Goal: Task Accomplishment & Management: Use online tool/utility

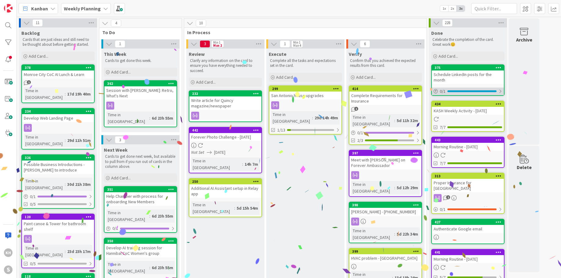
click at [500, 92] on div at bounding box center [500, 91] width 4 height 5
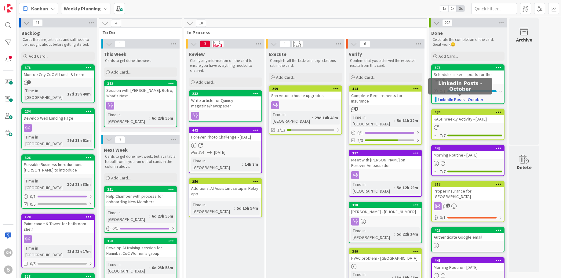
click at [471, 97] on link "LinkedIn Posts - October" at bounding box center [460, 100] width 45 height 6
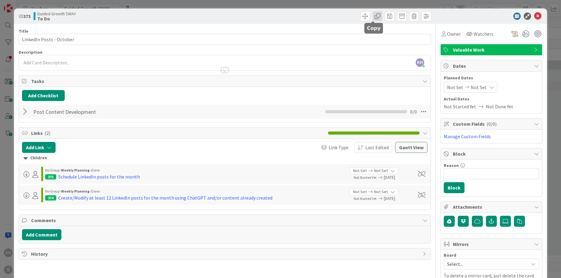
click at [374, 18] on span at bounding box center [378, 16] width 10 height 10
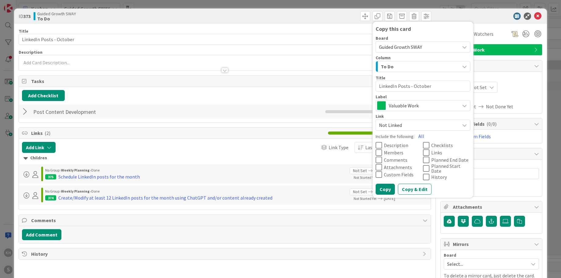
click at [423, 145] on icon at bounding box center [426, 145] width 6 height 7
click at [423, 151] on icon at bounding box center [426, 152] width 6 height 7
click at [425, 88] on textarea "LinkedIn Posts - October" at bounding box center [423, 86] width 95 height 11
type textarea "x"
type textarea "LinkedIn Posts - Octber"
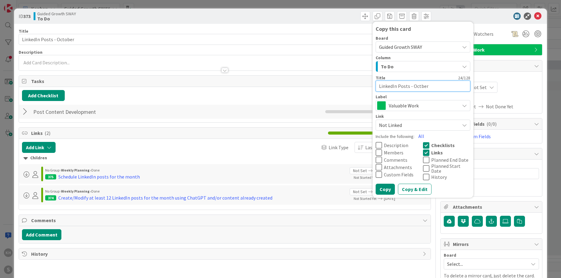
type textarea "x"
type textarea "LinkedIn Posts - Ocber"
type textarea "x"
type textarea "LinkedIn Posts - [PERSON_NAME]"
type textarea "x"
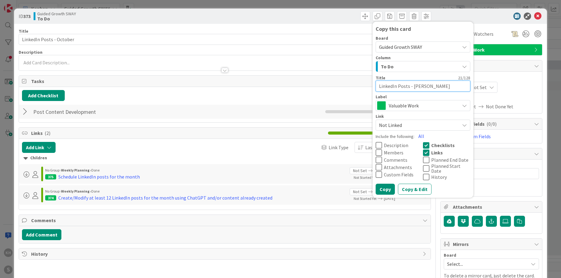
type textarea "LinkedIn Posts - ber"
type textarea "x"
type textarea "LinkedIn Posts - Nber"
type textarea "x"
type textarea "LinkedIn Posts - [PERSON_NAME]"
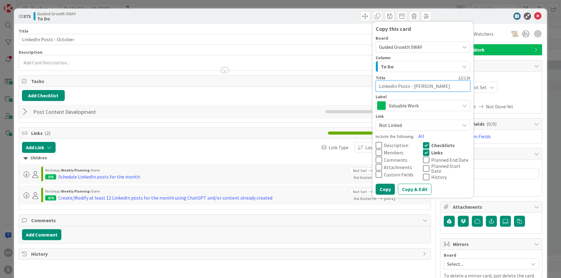
type textarea "x"
type textarea "LinkedIn Posts - Novber"
type textarea "x"
type textarea "LinkedIn Posts - Noveber"
type textarea "x"
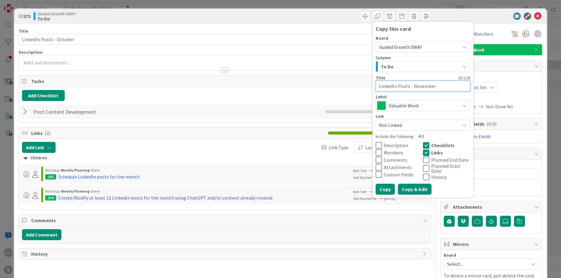
type textarea "LinkedIn Posts - November"
click at [408, 185] on button "Copy & Edit" at bounding box center [415, 189] width 34 height 11
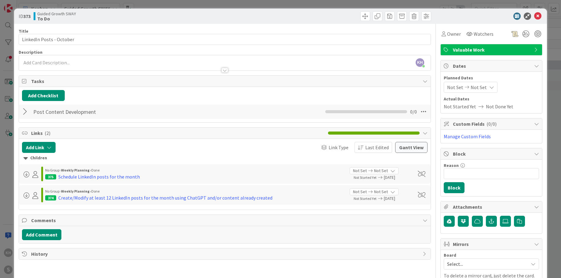
type textarea "x"
click at [390, 171] on icon at bounding box center [392, 171] width 5 height 5
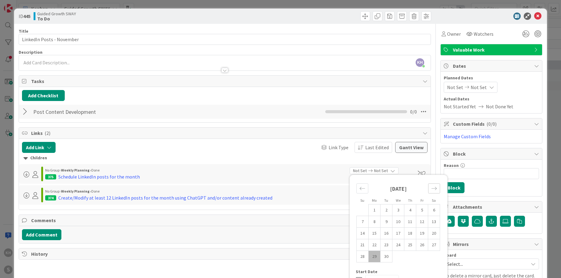
click at [432, 184] on div "Move forward to switch to the next month." at bounding box center [434, 189] width 12 height 10
click at [416, 257] on td "31" at bounding box center [422, 257] width 12 height 12
type input "[DATE]"
click at [413, 160] on div "Children" at bounding box center [225, 158] width 403 height 7
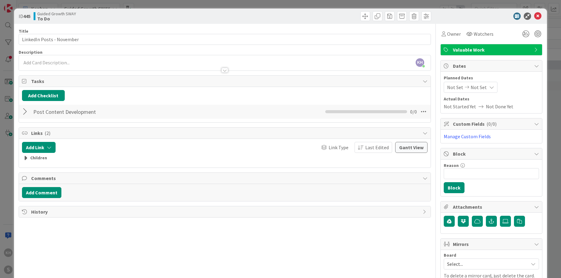
click at [26, 155] on icon at bounding box center [26, 158] width 4 height 7
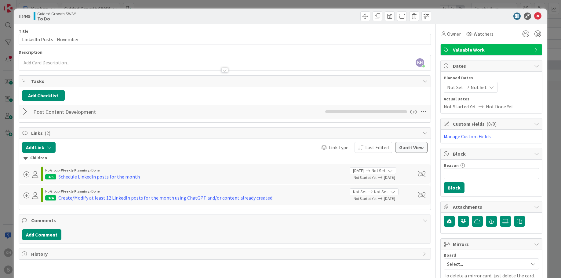
click at [390, 192] on div "Not Set Not Set" at bounding box center [374, 191] width 49 height 7
click at [423, 210] on div "[DATE]" at bounding box center [398, 212] width 84 height 26
click at [431, 212] on icon "Move forward to switch to the next month." at bounding box center [434, 210] width 6 height 6
click at [419, 274] on td "31" at bounding box center [422, 278] width 12 height 12
type input "[DATE]"
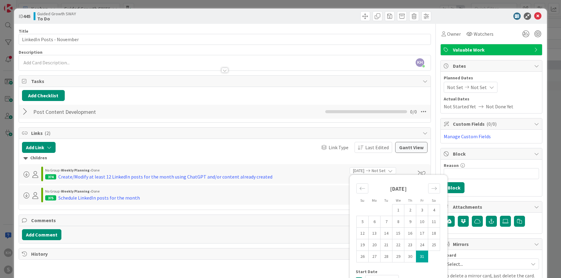
click at [328, 271] on div "Title 25 / 128 LinkedIn Posts - November Description KH [PERSON_NAME] just join…" at bounding box center [225, 169] width 412 height 290
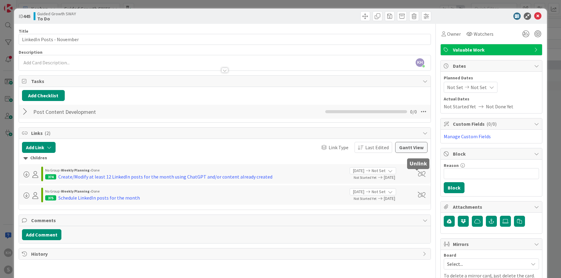
click at [418, 174] on span at bounding box center [422, 174] width 8 height 6
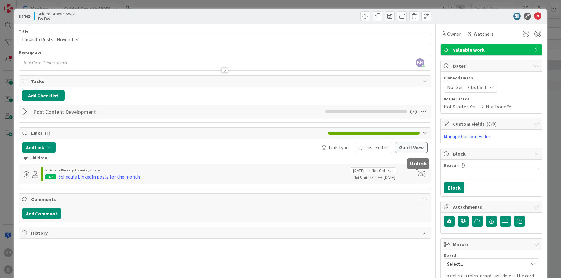
click at [418, 175] on span at bounding box center [422, 174] width 8 height 6
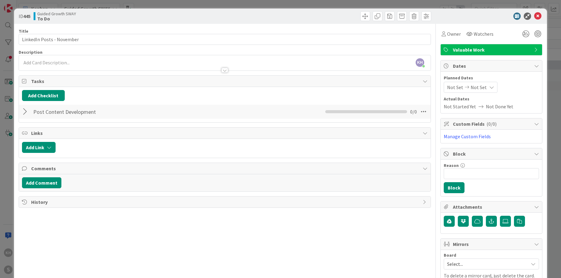
click at [26, 111] on div at bounding box center [26, 111] width 8 height 11
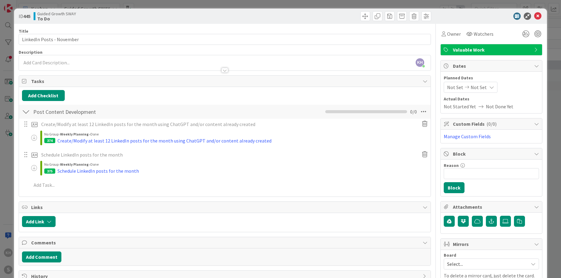
click at [421, 125] on icon at bounding box center [424, 124] width 11 height 10
click at [430, 153] on div "Delete" at bounding box center [436, 152] width 23 height 11
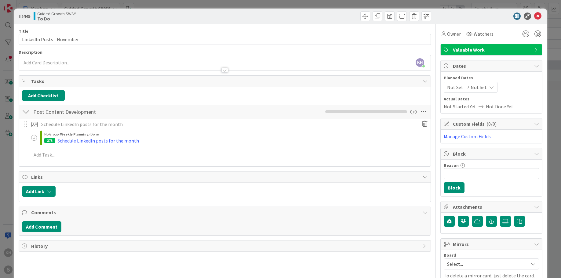
click at [420, 125] on icon at bounding box center [424, 124] width 11 height 10
click at [427, 153] on div "Delete" at bounding box center [436, 152] width 23 height 11
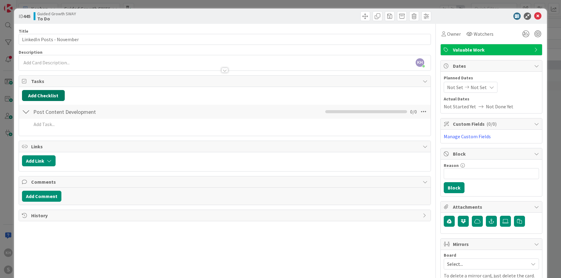
click at [49, 95] on button "Add Checklist" at bounding box center [43, 95] width 43 height 11
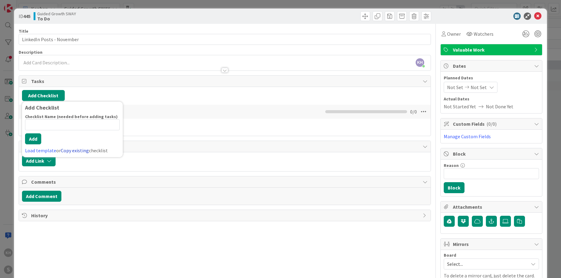
click at [71, 150] on link "Copy existing" at bounding box center [75, 151] width 28 height 6
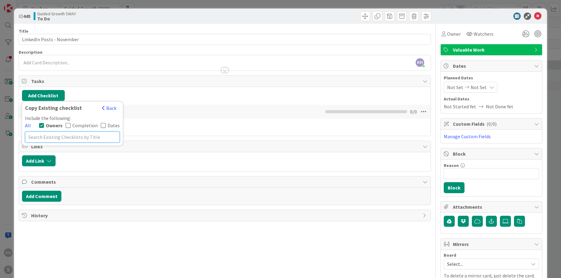
click at [74, 138] on input "text" at bounding box center [72, 137] width 95 height 11
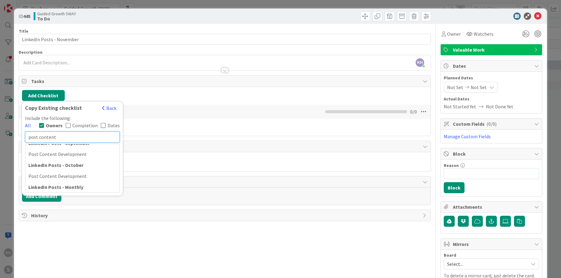
scroll to position [128, 0]
type input "post content"
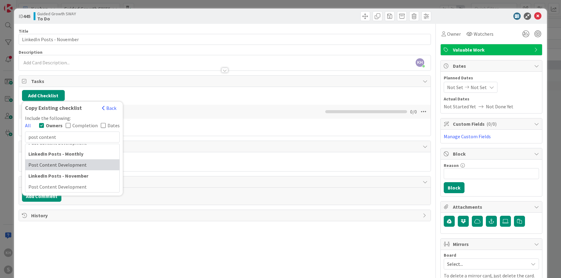
click at [60, 165] on div "Post Content Development" at bounding box center [72, 164] width 94 height 11
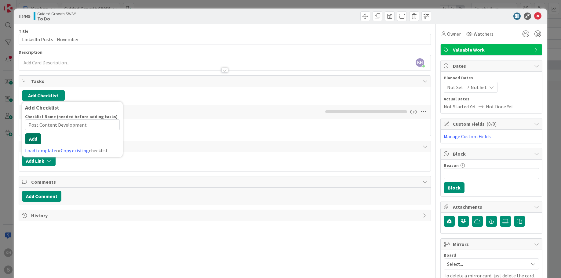
click at [37, 146] on div "Checklist Name (needed before adding tasks) 24 / 64 Post Content Development Ad…" at bounding box center [72, 134] width 95 height 40
click at [37, 141] on button "Add" at bounding box center [33, 138] width 16 height 11
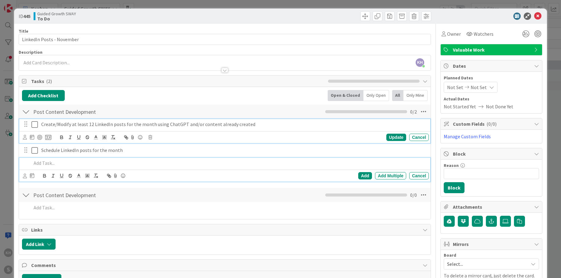
click at [34, 125] on icon at bounding box center [34, 124] width 6 height 7
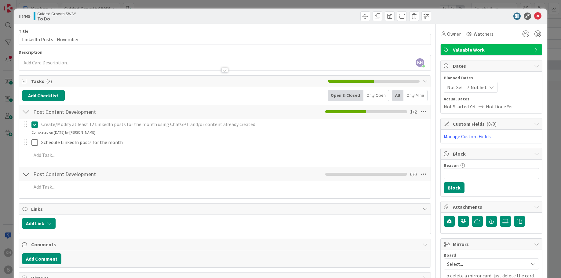
click at [36, 123] on icon at bounding box center [34, 124] width 6 height 7
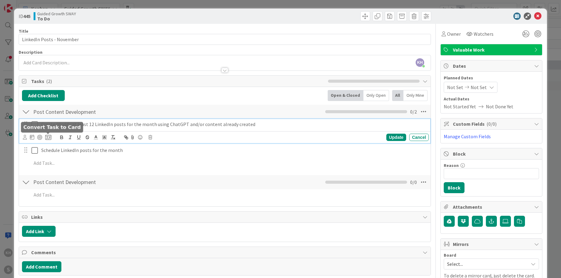
click at [46, 136] on icon at bounding box center [48, 137] width 6 height 5
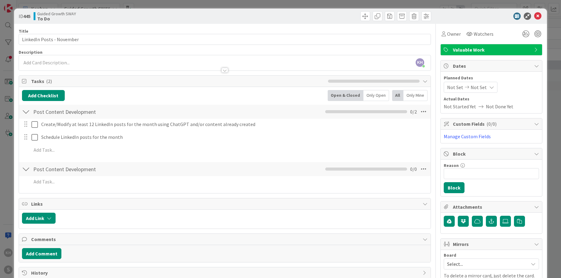
click at [0, 0] on icon at bounding box center [0, 0] width 0 height 0
click at [0, 0] on span "Weekly Planning" at bounding box center [0, 0] width 0 height 0
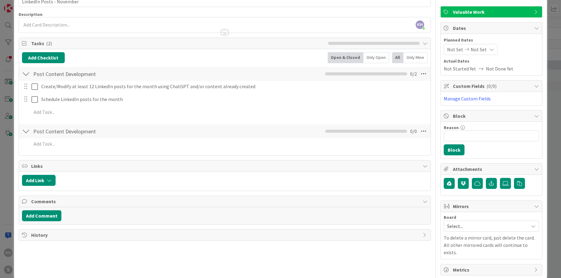
scroll to position [41, 0]
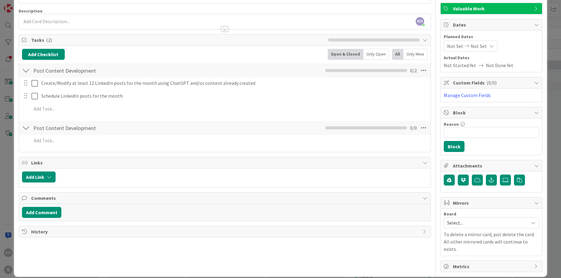
click at [63, 266] on div "ID 445 Guided Growth SWAY To Do Title 25 / 128 LinkedIn Posts - November Descri…" at bounding box center [280, 122] width 533 height 310
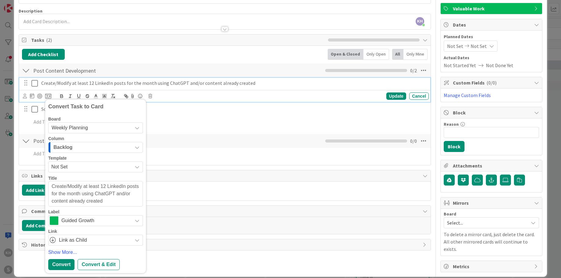
click at [42, 82] on p "Create/Modify at least 12 LinkedIn posts for the month using ChatGPT and/or con…" at bounding box center [233, 83] width 385 height 7
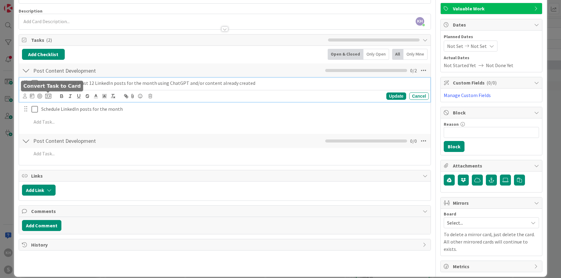
click at [48, 97] on icon at bounding box center [48, 95] width 6 height 5
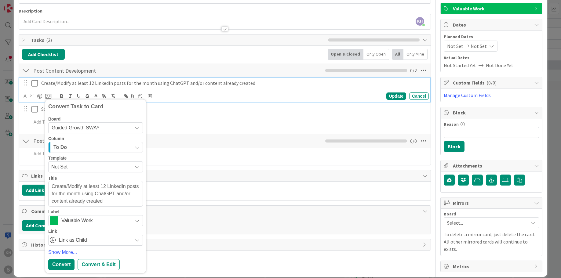
click at [139, 122] on div "Guided Growth SWAY" at bounding box center [95, 127] width 95 height 11
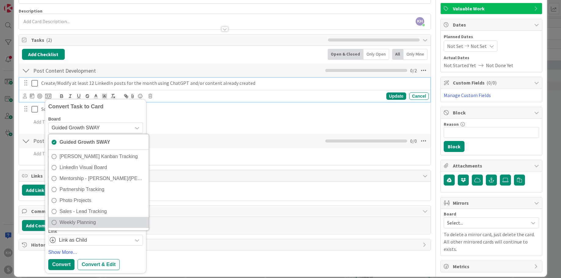
click at [70, 219] on span "Weekly Planning" at bounding box center [103, 222] width 86 height 9
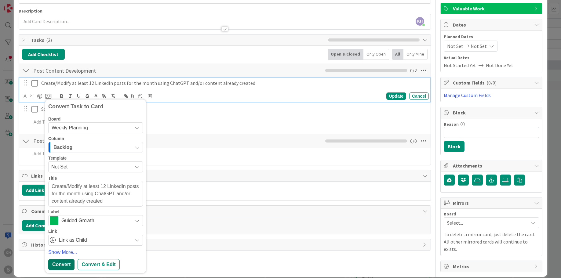
click at [68, 261] on div "Convert" at bounding box center [61, 264] width 26 height 11
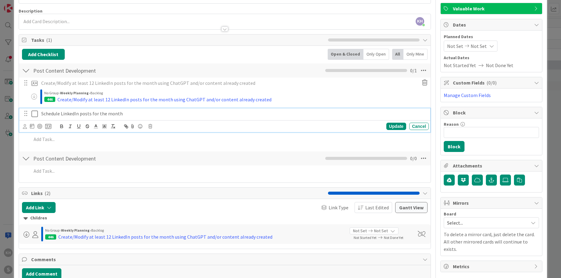
click at [81, 114] on p "Schedule LinkedIn posts for the month" at bounding box center [233, 113] width 385 height 7
click at [49, 126] on icon at bounding box center [48, 126] width 6 height 5
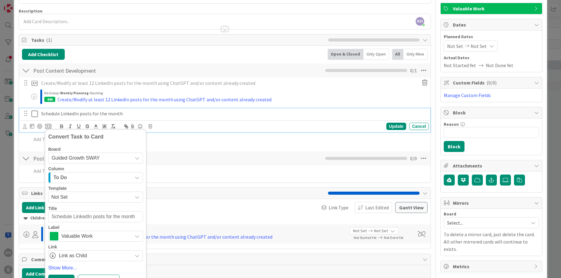
click at [138, 159] on icon at bounding box center [137, 158] width 5 height 5
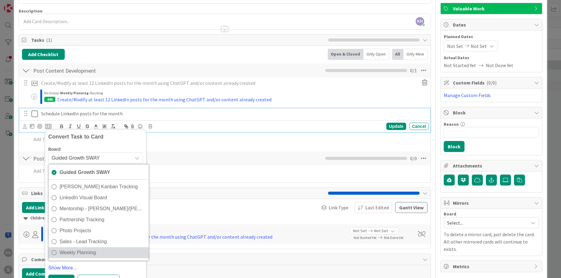
click at [84, 248] on span "Weekly Planning" at bounding box center [103, 252] width 86 height 9
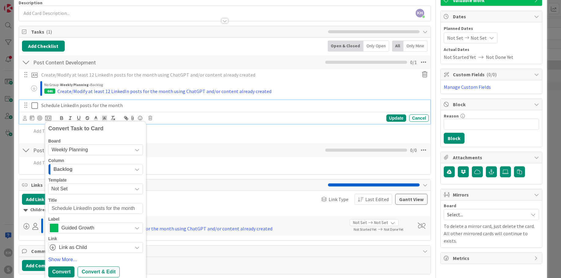
scroll to position [75, 0]
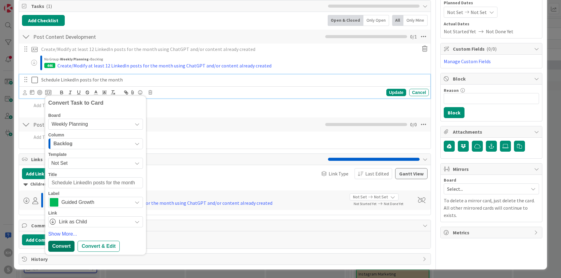
click at [62, 246] on div "Convert" at bounding box center [61, 246] width 26 height 11
type textarea "x"
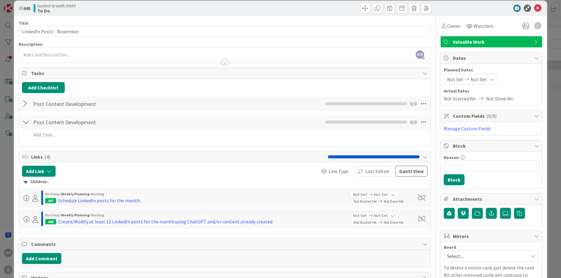
scroll to position [0, 0]
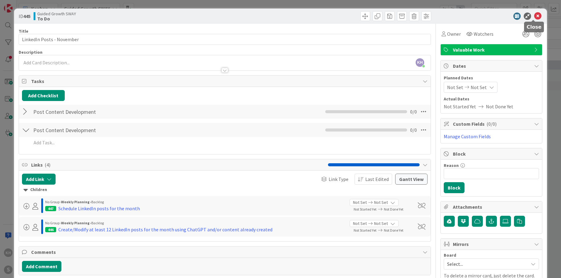
click at [534, 16] on icon at bounding box center [537, 16] width 7 height 7
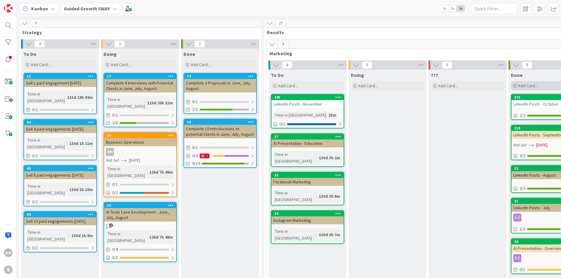
scroll to position [0, 105]
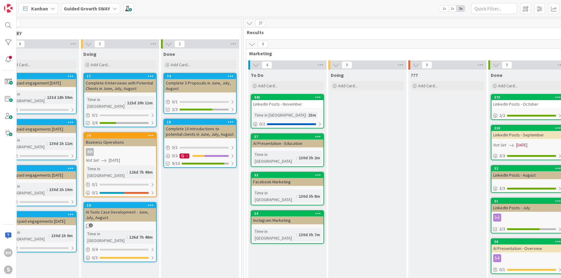
click at [117, 6] on div "Guided Growth SWAY" at bounding box center [90, 8] width 59 height 11
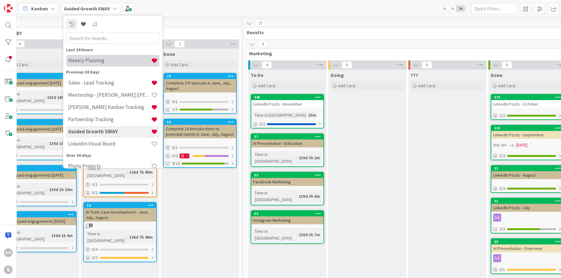
click at [89, 61] on h4 "Weekly Planning" at bounding box center [109, 60] width 83 height 6
